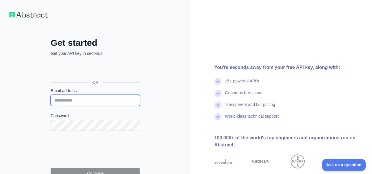
click at [77, 101] on input "Email address" at bounding box center [95, 100] width 89 height 11
type input "**********"
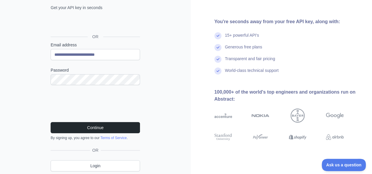
scroll to position [49, 0]
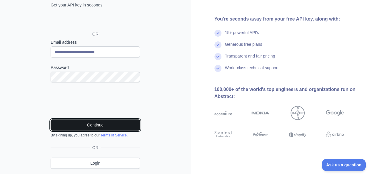
click at [72, 127] on button "Continue" at bounding box center [95, 125] width 89 height 11
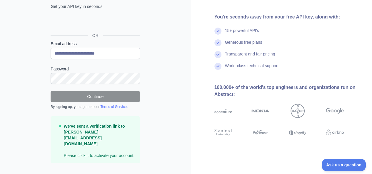
scroll to position [0, 0]
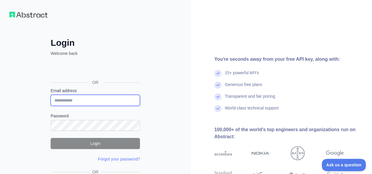
type input "**********"
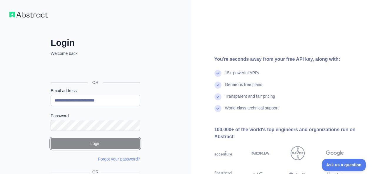
click at [92, 143] on button "Login" at bounding box center [95, 143] width 89 height 11
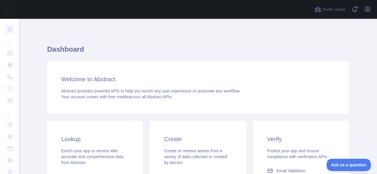
click at [102, 84] on div "Welcome to Abstract. Abstract provides powerful APIs to help you enrich any use…" at bounding box center [197, 87] width 301 height 53
click at [356, 10] on span at bounding box center [357, 9] width 12 height 19
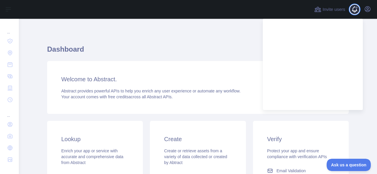
click at [356, 10] on span at bounding box center [357, 9] width 12 height 19
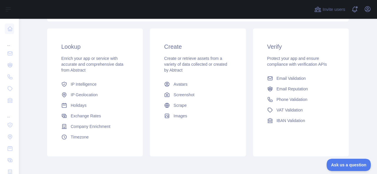
scroll to position [93, 0]
